Goal: Task Accomplishment & Management: Manage account settings

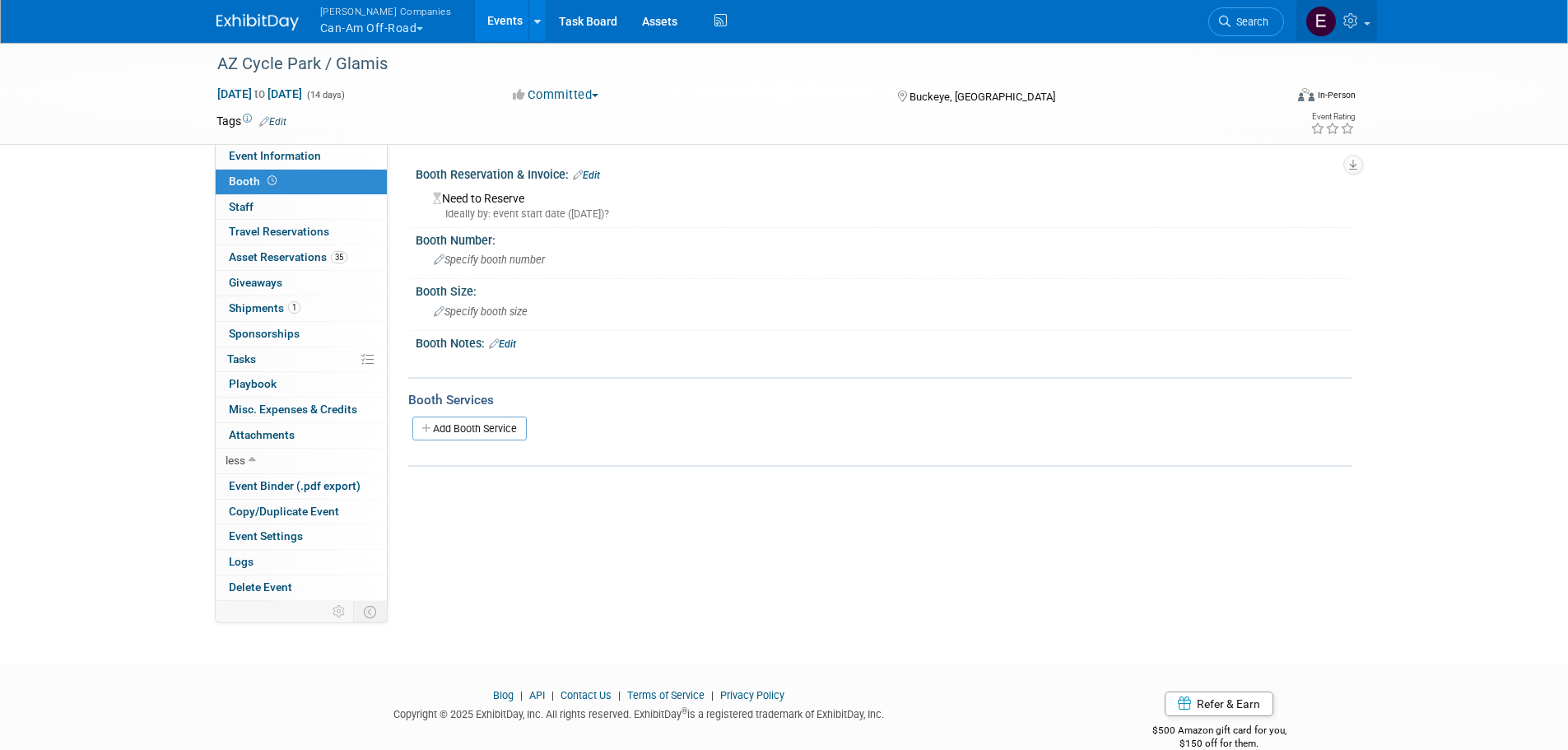
drag, startPoint x: 1349, startPoint y: 23, endPoint x: 1362, endPoint y: 18, distance: 13.9
click at [1349, 23] on icon at bounding box center [1353, 20] width 19 height 15
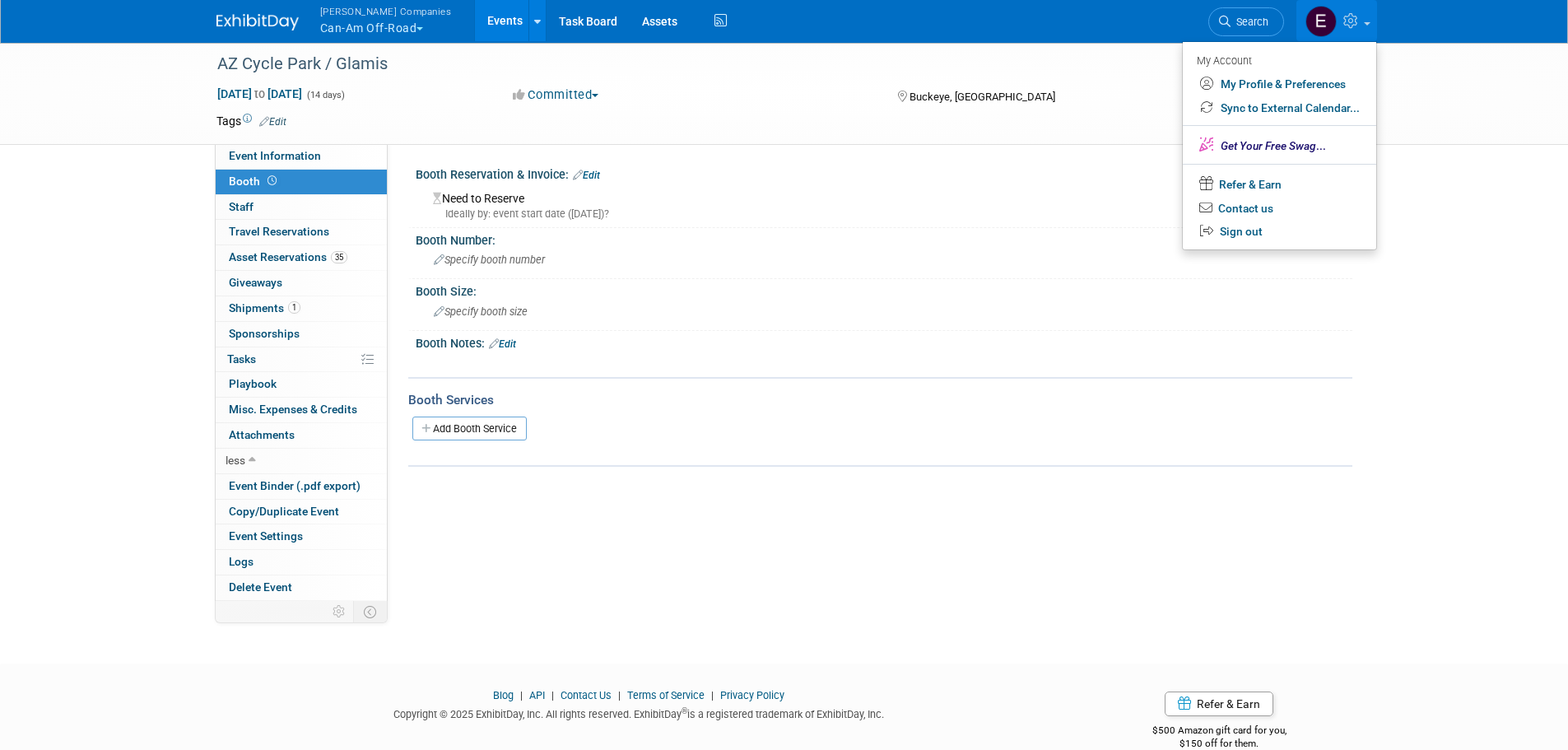
click at [238, 19] on img at bounding box center [257, 22] width 83 height 17
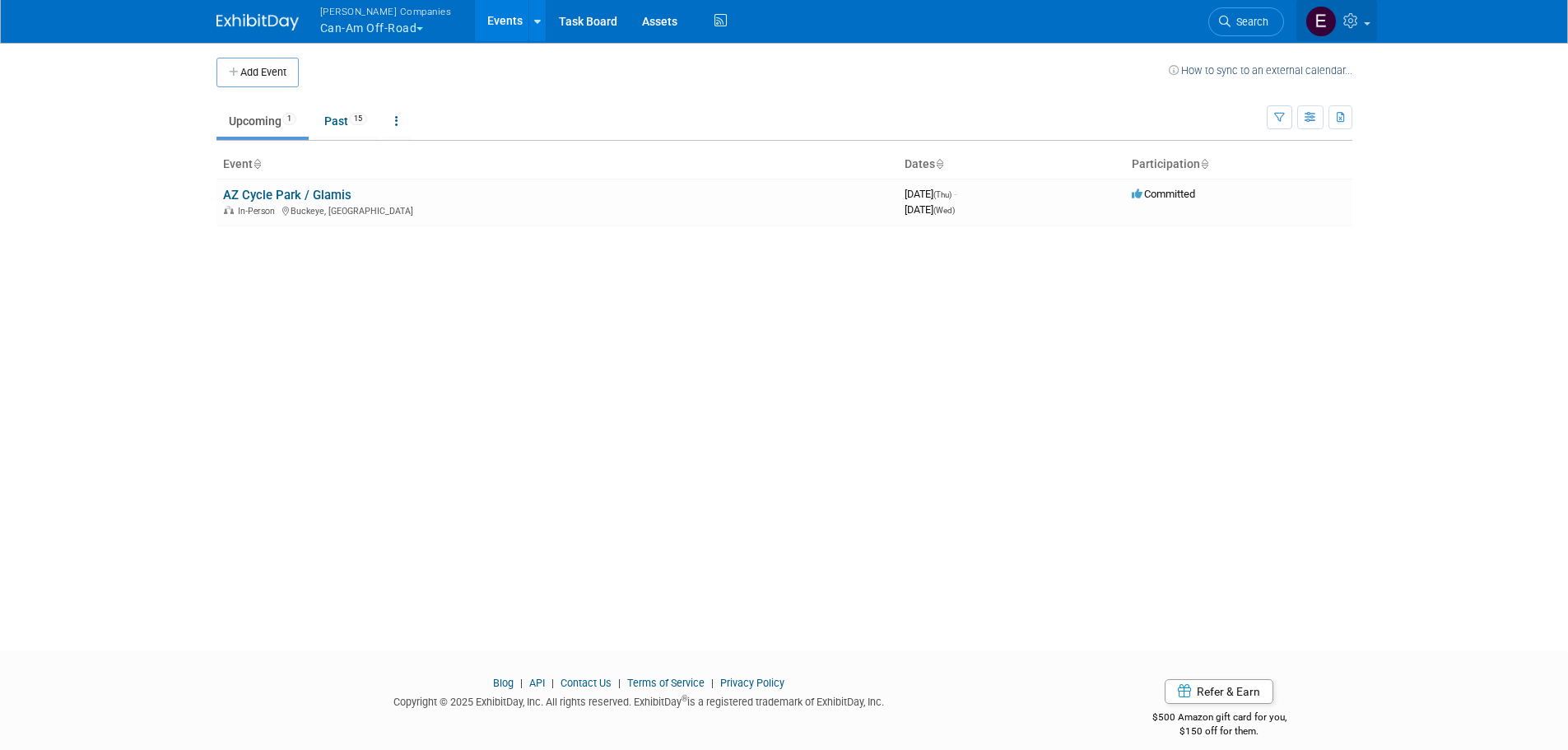
click at [1363, 24] on link at bounding box center [1337, 20] width 81 height 41
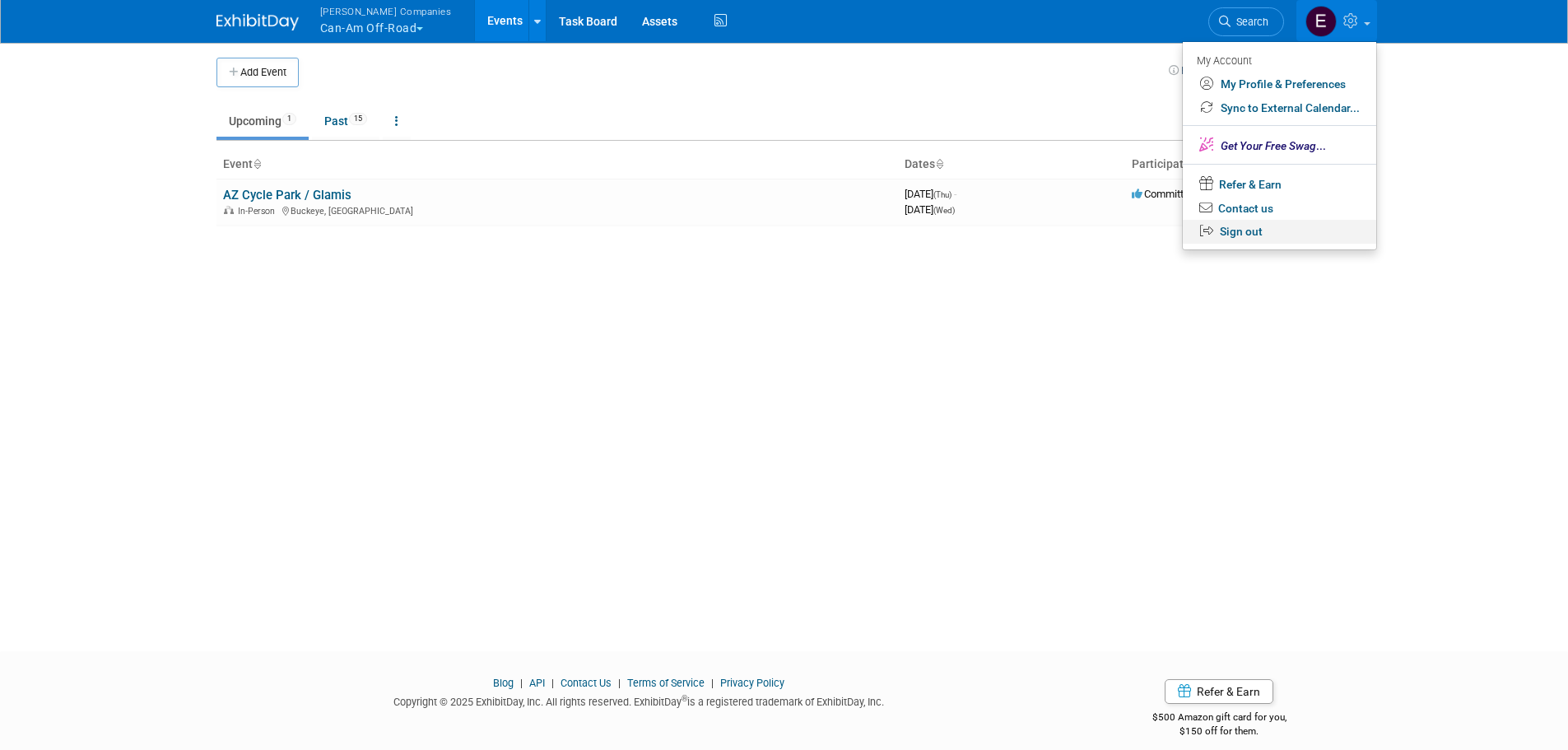
click at [1257, 230] on link "Sign out" at bounding box center [1280, 232] width 193 height 24
